Goal: Find specific page/section: Find specific page/section

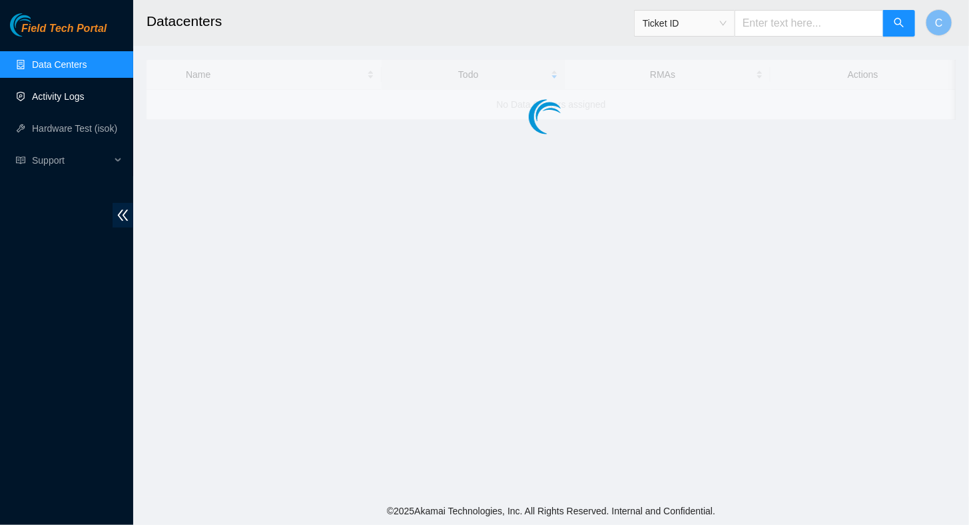
click at [45, 102] on link "Activity Logs" at bounding box center [58, 96] width 53 height 11
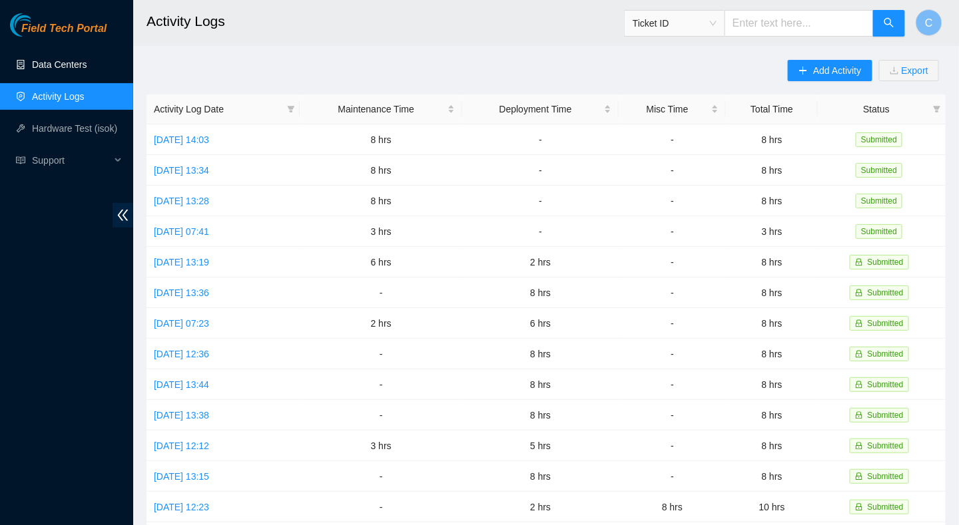
click at [55, 64] on link "Data Centers" at bounding box center [59, 64] width 55 height 11
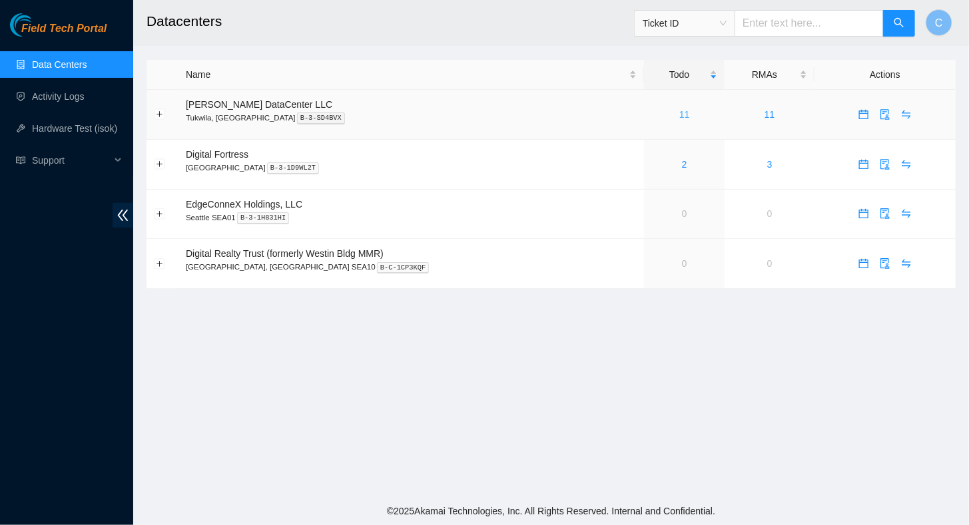
click at [679, 109] on link "11" at bounding box center [684, 114] width 11 height 11
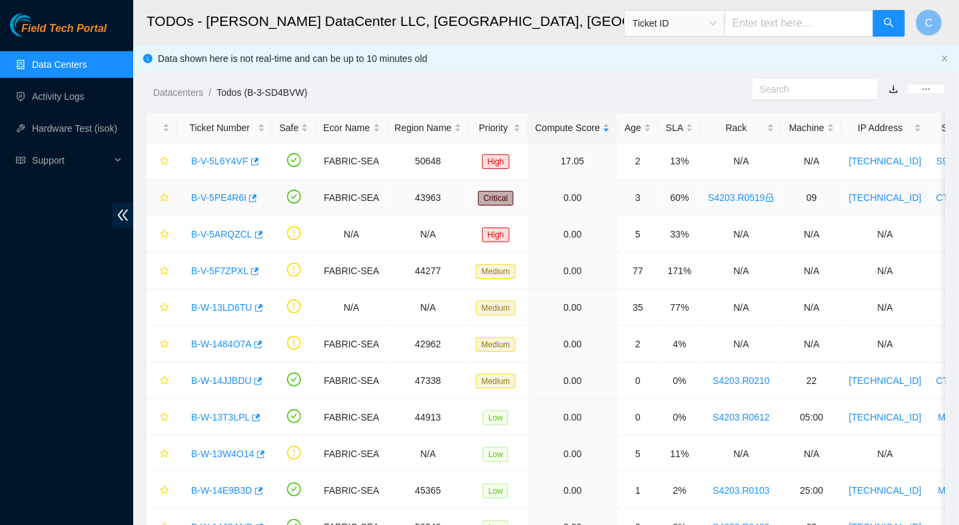
click at [216, 196] on link "B-V-5PE4R6I" at bounding box center [218, 197] width 55 height 11
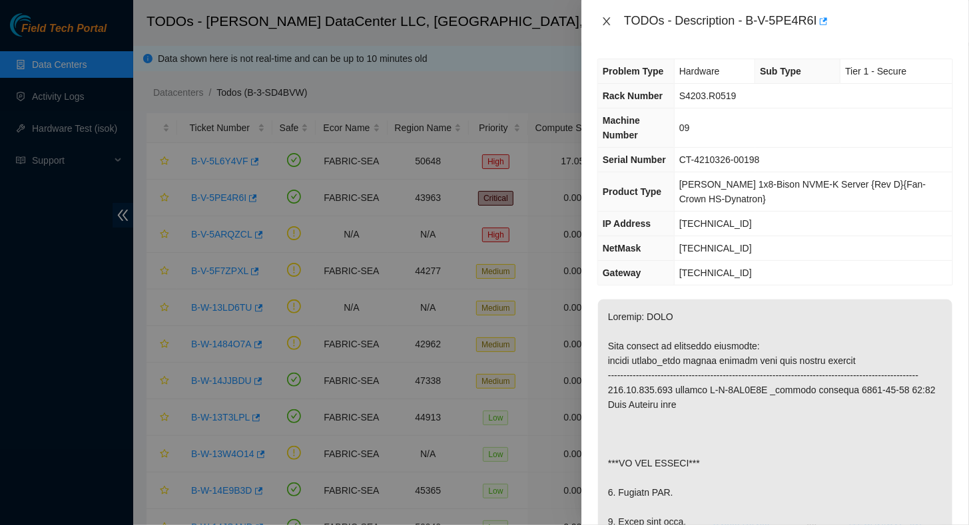
click at [608, 21] on icon "close" at bounding box center [606, 21] width 11 height 11
